Goal: Information Seeking & Learning: Learn about a topic

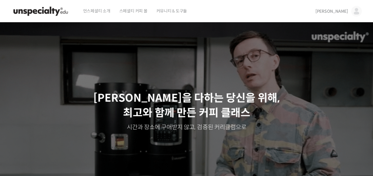
click at [358, 9] on img at bounding box center [356, 11] width 11 height 11
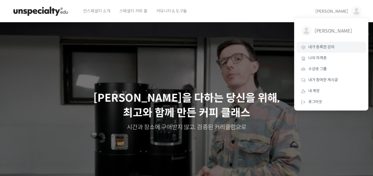
click at [333, 47] on span "내가 등록한 강의" at bounding box center [321, 46] width 26 height 5
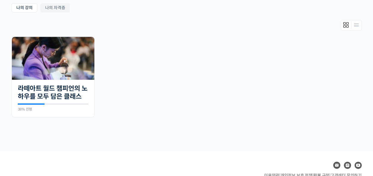
scroll to position [120, 0]
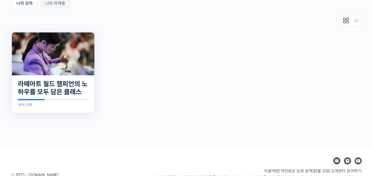
click at [59, 61] on img at bounding box center [53, 53] width 82 height 43
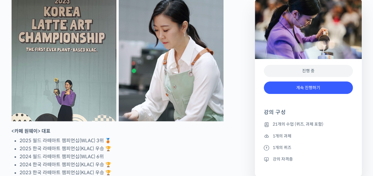
scroll to position [305, 0]
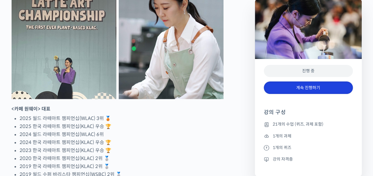
click at [316, 88] on link "계속 진행하기" at bounding box center [308, 88] width 89 height 13
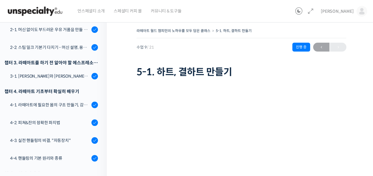
scroll to position [107, 0]
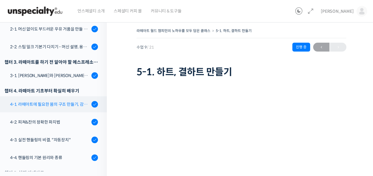
click at [66, 109] on link "4-1. 라떼아트에 필요한 몸의 구조 만들기, 감독관 & 관찰자가 되는 법" at bounding box center [52, 104] width 110 height 16
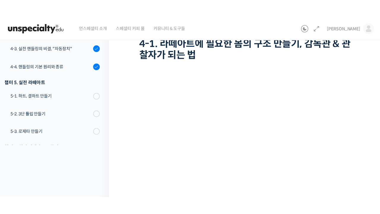
scroll to position [58, 0]
